Goal: Transaction & Acquisition: Purchase product/service

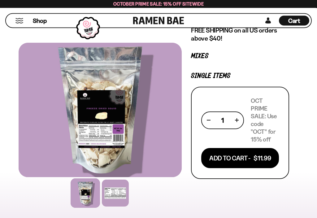
scroll to position [89, 0]
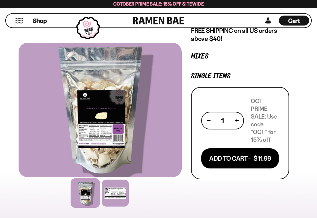
click at [233, 161] on button "Add To Cart - $11.99" at bounding box center [240, 158] width 78 height 20
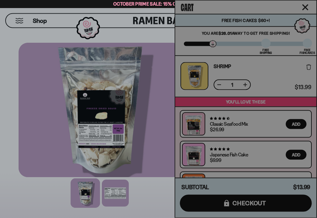
scroll to position [89, 0]
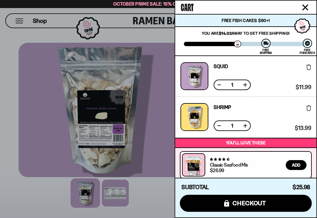
click at [304, 10] on icon "Close cart" at bounding box center [305, 7] width 6 height 6
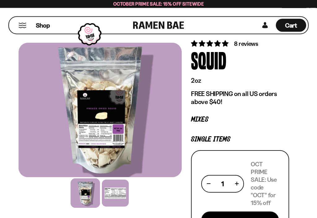
scroll to position [0, 0]
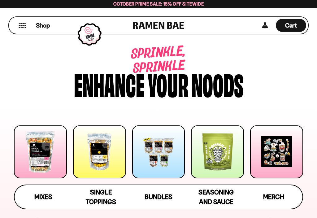
click at [220, 27] on div "Shop Cart D0381C2F-513E-4F90-8A41-6F0A75DCBAAA" at bounding box center [158, 25] width 300 height 18
click at [41, 28] on span "Shop" at bounding box center [43, 25] width 14 height 8
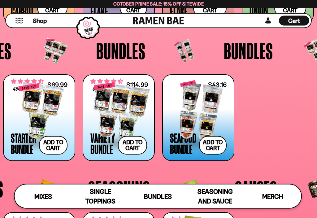
scroll to position [919, 0]
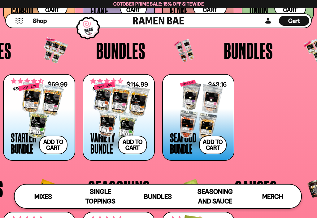
click at [202, 109] on div at bounding box center [198, 111] width 57 height 62
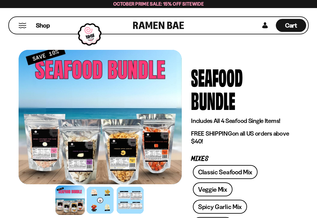
click at [295, 28] on span "Cart" at bounding box center [291, 25] width 12 height 7
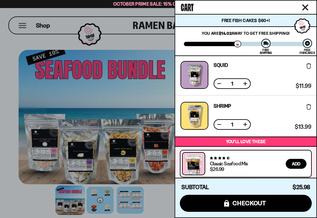
scroll to position [1, 0]
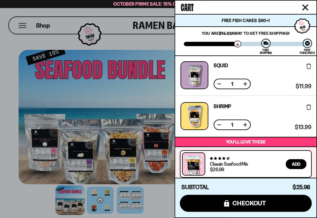
click at [247, 125] on button at bounding box center [245, 125] width 6 height 6
click at [247, 82] on button at bounding box center [245, 84] width 6 height 6
click at [307, 8] on icon "Close cart" at bounding box center [305, 7] width 6 height 6
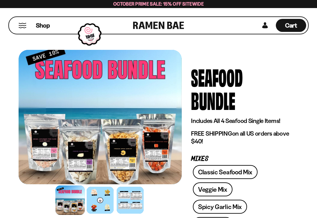
click at [294, 24] on span "Cart" at bounding box center [291, 25] width 12 height 7
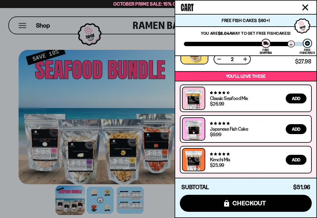
scroll to position [67, 0]
click at [247, 203] on span "checkout" at bounding box center [249, 203] width 34 height 7
click at [248, 209] on button "icons8-lock checkout" at bounding box center [246, 203] width 132 height 17
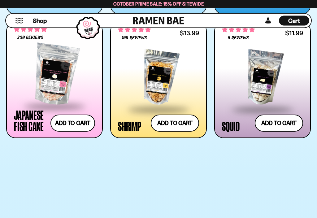
scroll to position [638, 0]
